Goal: Use online tool/utility: Utilize a website feature to perform a specific function

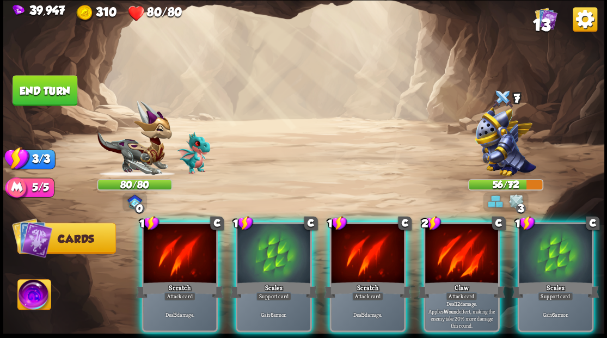
click at [448, 247] on div at bounding box center [461, 255] width 73 height 62
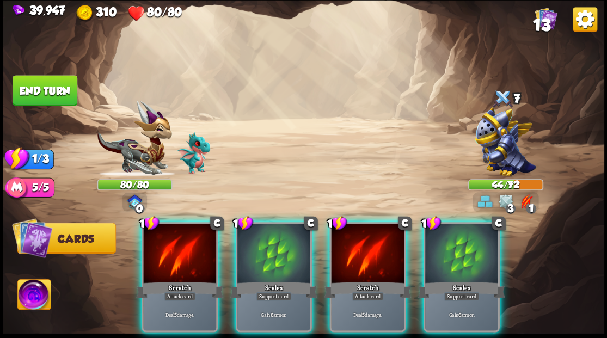
drag, startPoint x: 439, startPoint y: 226, endPoint x: 425, endPoint y: 225, distance: 13.1
click at [439, 226] on div at bounding box center [461, 255] width 73 height 62
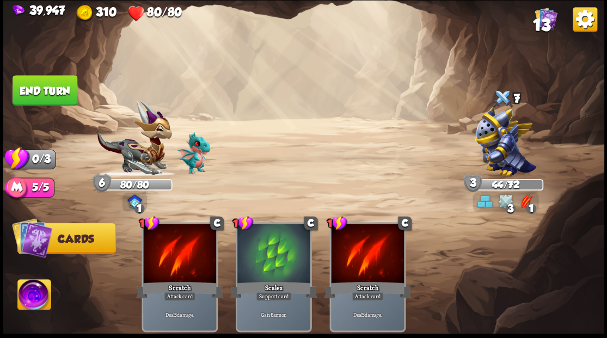
drag, startPoint x: 43, startPoint y: 86, endPoint x: 95, endPoint y: 89, distance: 52.4
click at [43, 86] on button "End turn" at bounding box center [45, 90] width 66 height 31
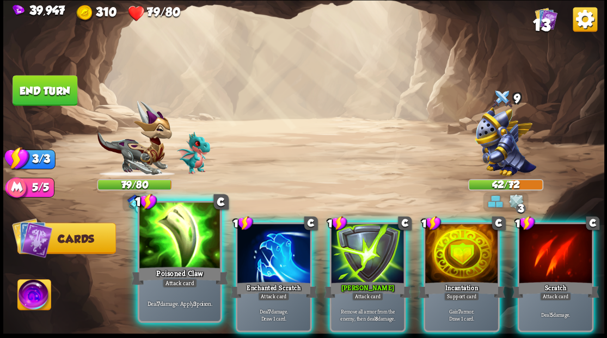
click at [182, 246] on div at bounding box center [179, 237] width 81 height 68
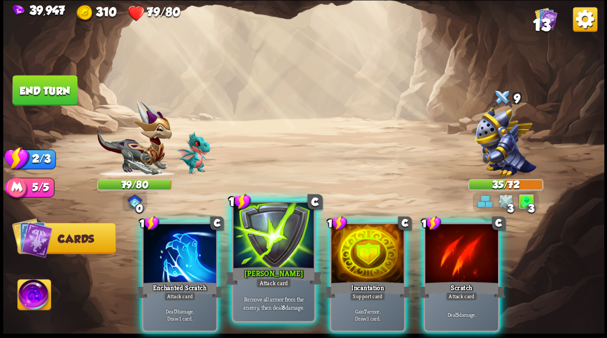
click at [260, 252] on div at bounding box center [273, 237] width 81 height 68
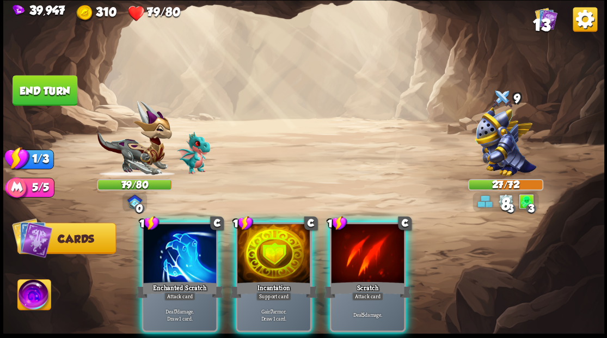
click at [259, 244] on div at bounding box center [274, 255] width 73 height 62
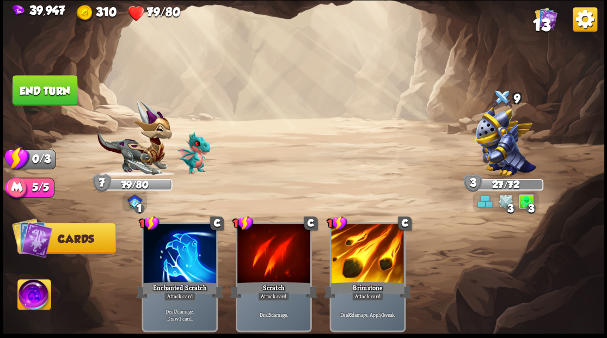
click at [47, 84] on button "End turn" at bounding box center [45, 90] width 66 height 31
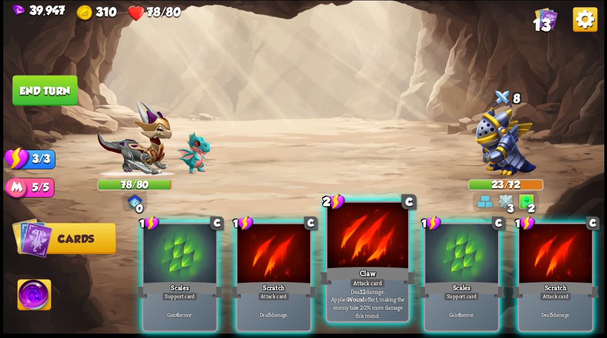
click at [353, 243] on div at bounding box center [367, 237] width 81 height 68
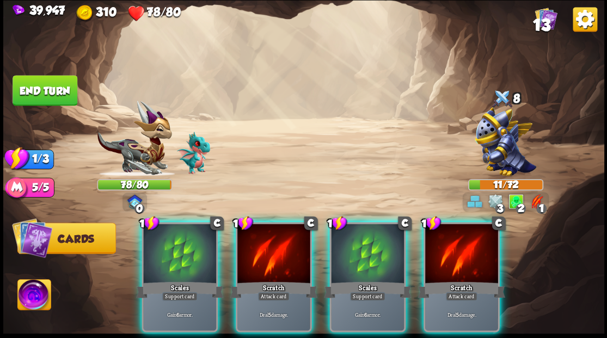
click at [364, 224] on div at bounding box center [367, 255] width 73 height 62
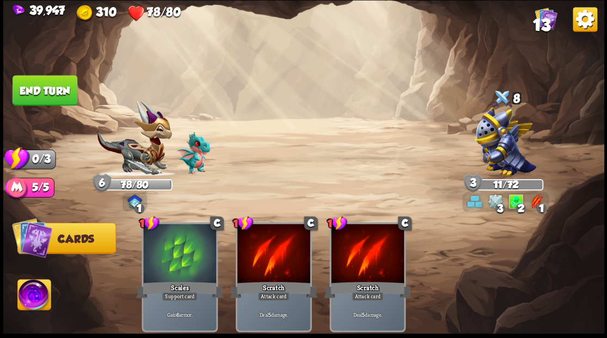
click at [48, 81] on button "End turn" at bounding box center [44, 90] width 65 height 31
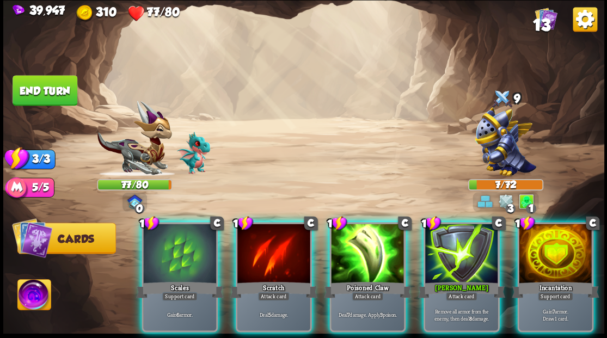
drag, startPoint x: 468, startPoint y: 255, endPoint x: 461, endPoint y: 247, distance: 10.4
click at [463, 250] on div at bounding box center [461, 255] width 73 height 62
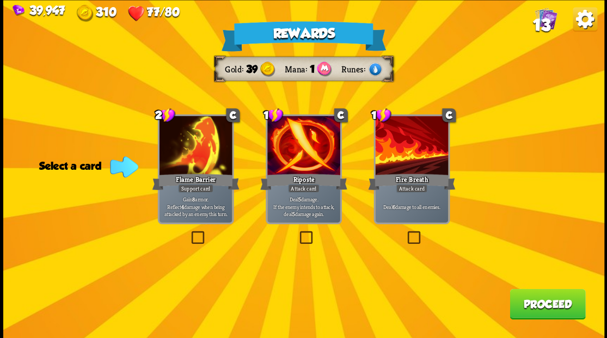
click at [405, 233] on label at bounding box center [405, 233] width 0 height 0
click at [0, 0] on input "checkbox" at bounding box center [0, 0] width 0 height 0
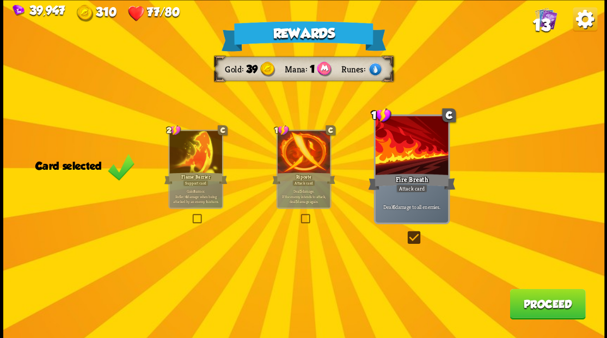
drag, startPoint x: 555, startPoint y: 302, endPoint x: 308, endPoint y: 4, distance: 387.0
click at [530, 297] on button "Proceed" at bounding box center [548, 304] width 76 height 31
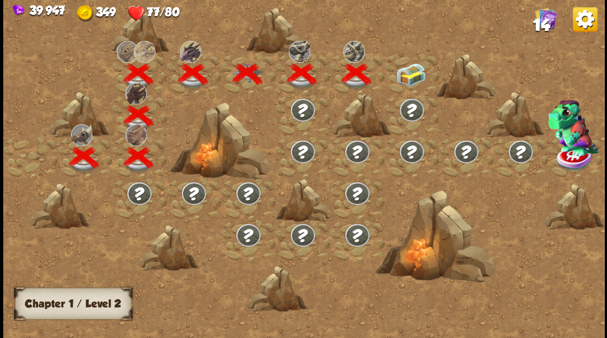
click at [406, 71] on img at bounding box center [411, 74] width 30 height 23
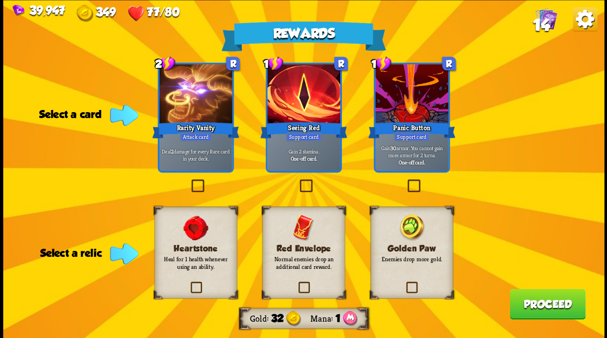
click at [405, 283] on label at bounding box center [405, 283] width 0 height 0
click at [0, 0] on input "checkbox" at bounding box center [0, 0] width 0 height 0
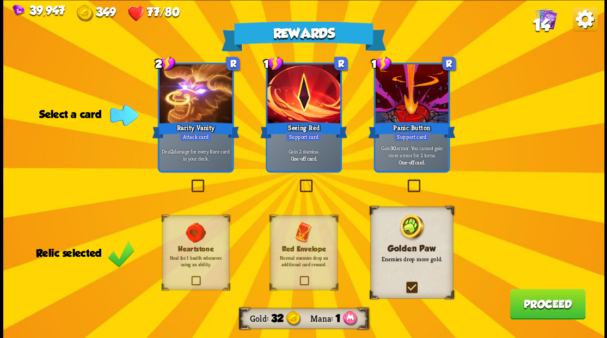
click at [518, 297] on button "Proceed" at bounding box center [548, 304] width 76 height 31
